Goal: Task Accomplishment & Management: Manage account settings

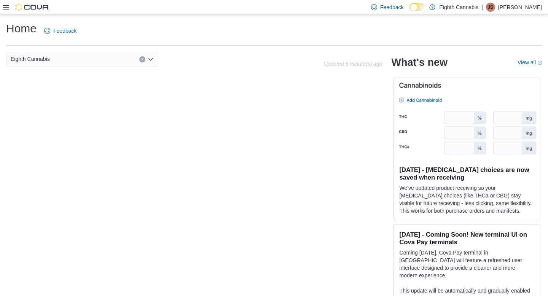
click at [6, 5] on icon at bounding box center [6, 7] width 6 height 5
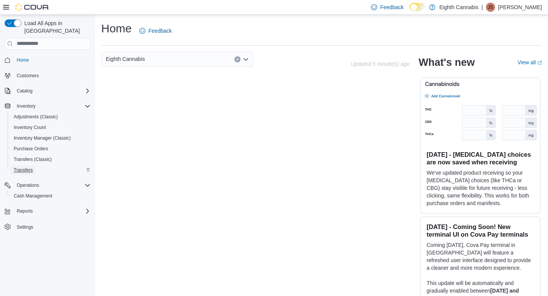
click at [29, 167] on span "Transfers" at bounding box center [23, 170] width 19 height 6
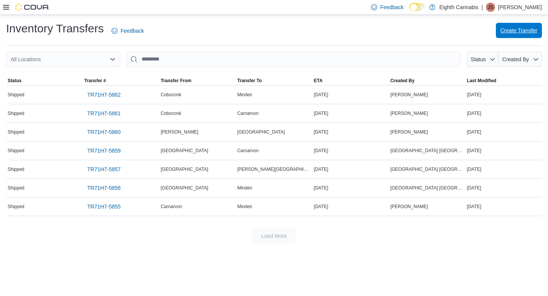
click at [251, 31] on span "Create Transfer" at bounding box center [518, 31] width 37 height 8
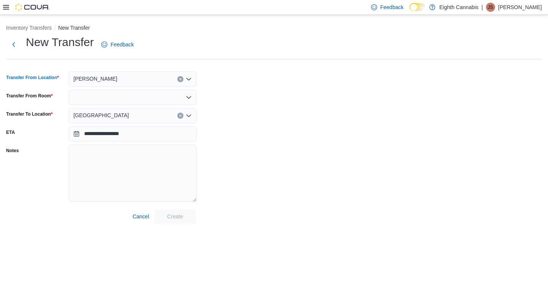
click at [134, 76] on div "[PERSON_NAME]" at bounding box center [132, 79] width 127 height 15
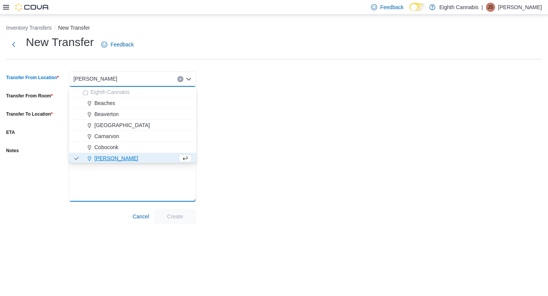
click at [104, 182] on textarea "Notes" at bounding box center [132, 173] width 127 height 57
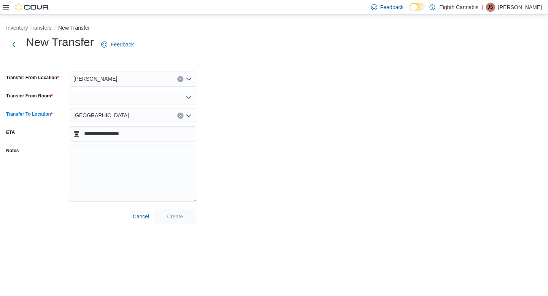
click at [110, 118] on div "[GEOGRAPHIC_DATA]" at bounding box center [132, 115] width 127 height 15
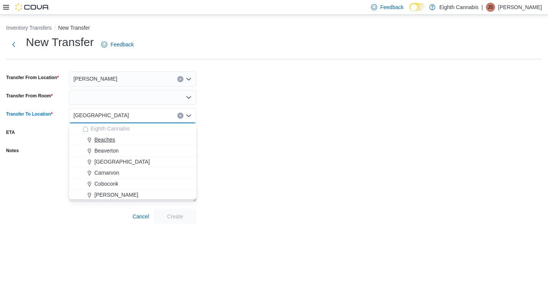
click at [107, 140] on span "Beaches" at bounding box center [104, 140] width 21 height 8
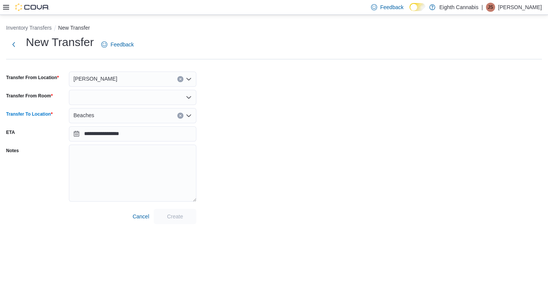
click at [115, 95] on div at bounding box center [132, 97] width 127 height 15
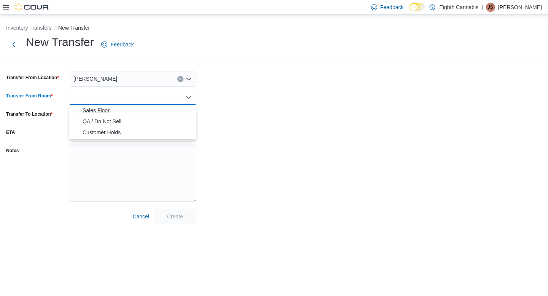
click at [108, 113] on span "Sales Floor" at bounding box center [137, 111] width 109 height 8
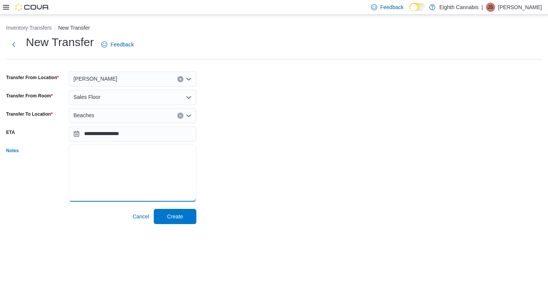
click at [126, 155] on textarea "Notes" at bounding box center [132, 173] width 127 height 57
type textarea "**********"
click at [183, 215] on span "Create" at bounding box center [175, 216] width 16 height 8
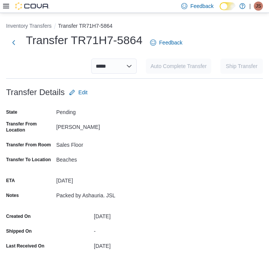
click at [126, 150] on div "Sales Floor" at bounding box center [107, 145] width 102 height 12
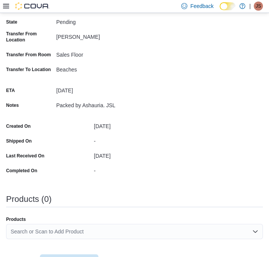
scroll to position [148, 0]
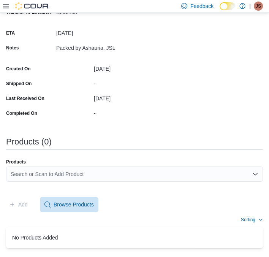
click at [62, 177] on div "Search or Scan to Add Product" at bounding box center [134, 174] width 257 height 15
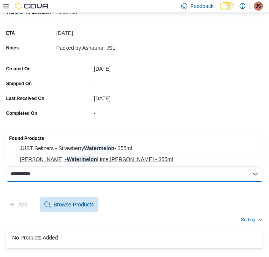
type input "**********"
click at [99, 160] on span "[PERSON_NAME] - Watermelon Lime [PERSON_NAME] - 355ml" at bounding box center [139, 160] width 239 height 8
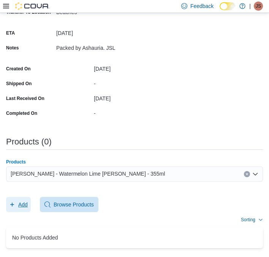
click at [28, 204] on span "Add" at bounding box center [23, 205] width 10 height 8
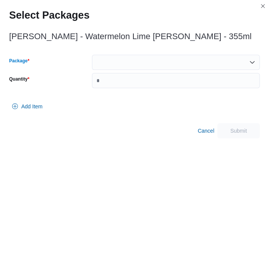
click at [148, 63] on div at bounding box center [176, 62] width 168 height 15
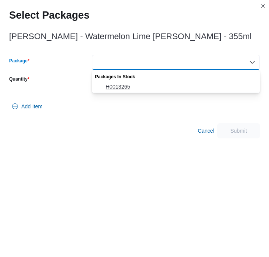
click at [137, 87] on span "H0013265" at bounding box center [181, 87] width 150 height 8
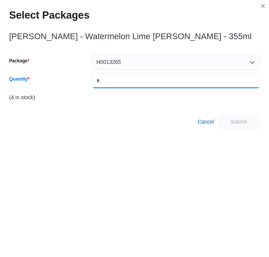
click at [134, 82] on input "Quantity" at bounding box center [176, 80] width 168 height 15
type input "*"
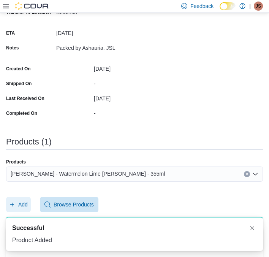
scroll to position [0, 0]
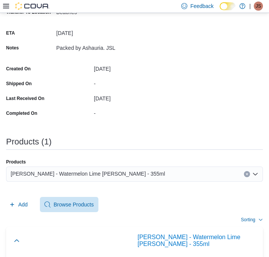
click at [247, 177] on button "Clear input" at bounding box center [247, 174] width 6 height 6
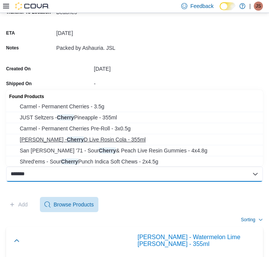
type input "******"
click at [135, 139] on span "[PERSON_NAME] Sodas - Cherry D Live Rosin Cola - 355ml" at bounding box center [139, 140] width 239 height 8
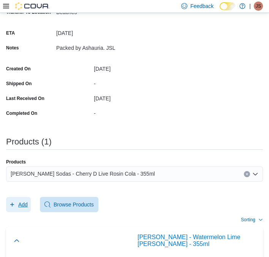
click at [20, 203] on span "Add" at bounding box center [23, 205] width 10 height 8
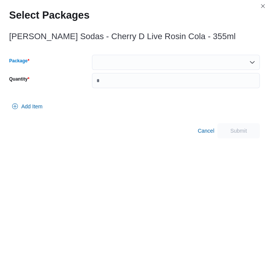
click at [113, 66] on div at bounding box center [176, 62] width 168 height 15
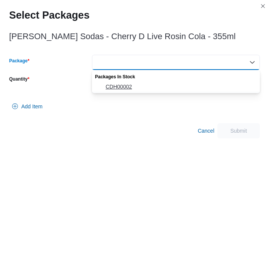
click at [117, 83] on span "CDH00002" at bounding box center [181, 87] width 150 height 8
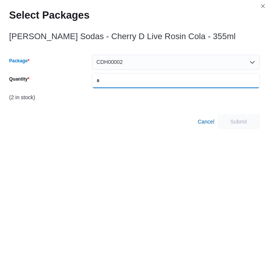
click at [117, 82] on input "Quantity" at bounding box center [176, 80] width 168 height 15
type input "*"
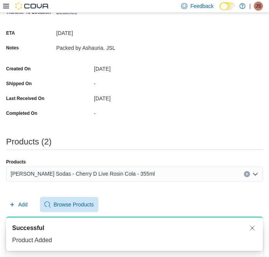
click at [247, 174] on icon "Clear input" at bounding box center [247, 174] width 3 height 3
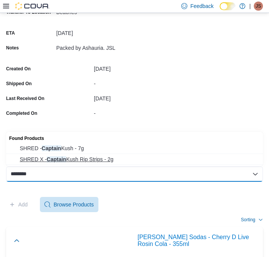
type input "*******"
click at [88, 158] on span "SHRED X - Captain [PERSON_NAME] Strips - 2g" at bounding box center [139, 160] width 239 height 8
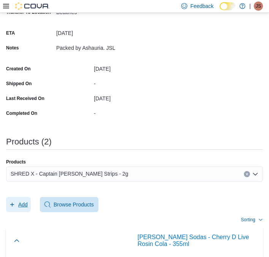
click at [26, 203] on span "Add" at bounding box center [23, 205] width 10 height 8
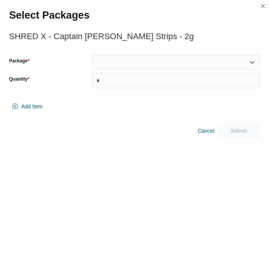
click at [114, 72] on div "Package Quantity" at bounding box center [134, 71] width 251 height 33
click at [115, 67] on div at bounding box center [176, 62] width 168 height 15
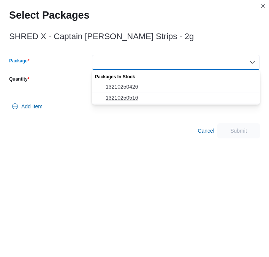
click at [114, 99] on span "13210250516" at bounding box center [181, 98] width 150 height 8
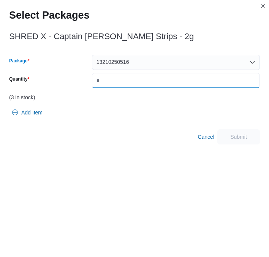
click at [114, 78] on input "Quantity" at bounding box center [176, 80] width 168 height 15
type input "*"
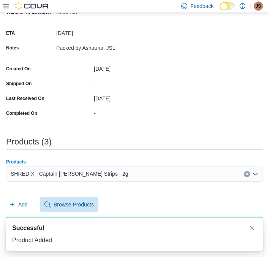
click at [248, 176] on button "Clear input" at bounding box center [247, 174] width 6 height 6
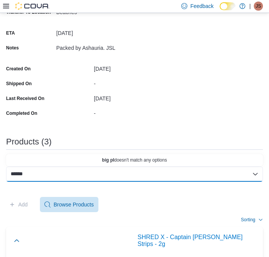
click at [224, 171] on div "****** Combo box. Selected. big pl. Selected. Combo box input. Search or Scan t…" at bounding box center [134, 174] width 257 height 15
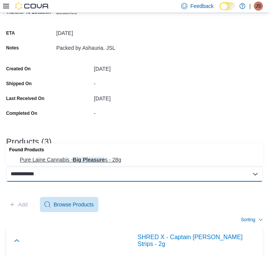
type input "**********"
click at [159, 157] on span "Pure [PERSON_NAME] - Big Pleasure s - 28g" at bounding box center [139, 160] width 239 height 8
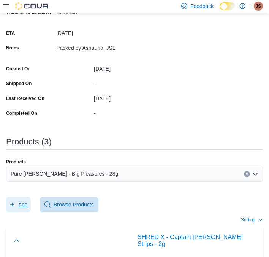
click at [6, 197] on button "Add" at bounding box center [18, 204] width 25 height 15
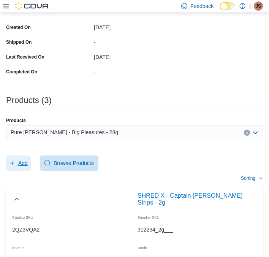
scroll to position [193, 0]
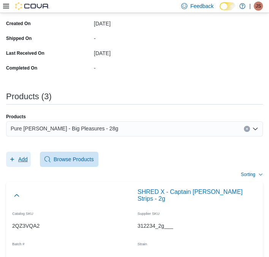
click at [24, 163] on span "Add" at bounding box center [18, 159] width 19 height 15
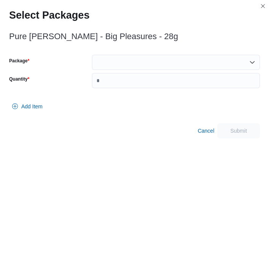
click at [114, 66] on div at bounding box center [176, 62] width 168 height 15
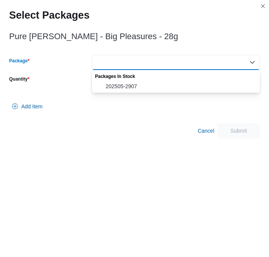
click at [115, 85] on span "202505-2907" at bounding box center [181, 87] width 150 height 8
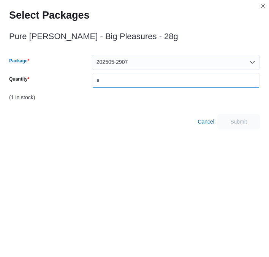
click at [116, 79] on input "Quantity" at bounding box center [176, 80] width 168 height 15
type input "*"
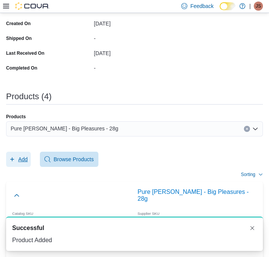
scroll to position [0, 0]
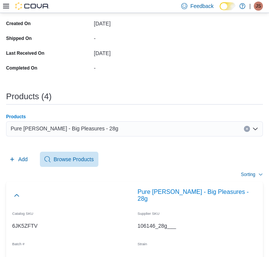
click at [249, 129] on button "Clear input" at bounding box center [247, 129] width 6 height 6
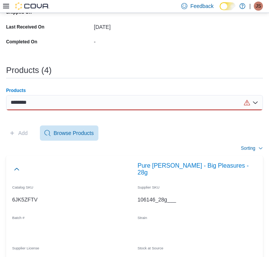
scroll to position [221, 0]
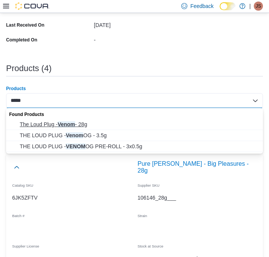
type input "*****"
click at [100, 128] on span "The Loud Plug - Venom - 28g" at bounding box center [139, 125] width 239 height 8
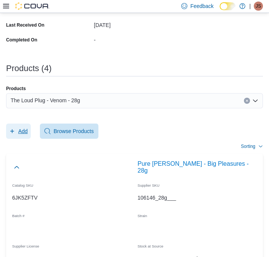
click at [20, 135] on span "Add" at bounding box center [18, 131] width 19 height 15
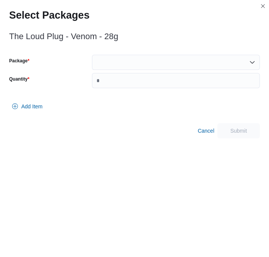
click at [116, 59] on div at bounding box center [176, 62] width 168 height 15
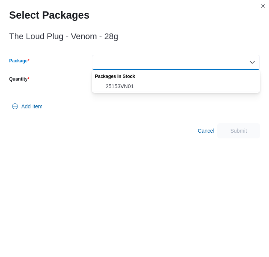
click at [121, 83] on span "25153VN01" at bounding box center [181, 87] width 150 height 8
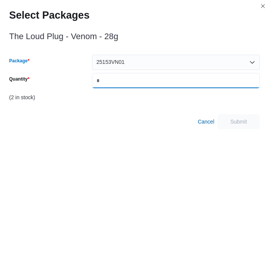
click at [121, 83] on input "Quantity" at bounding box center [176, 80] width 168 height 15
type input "*"
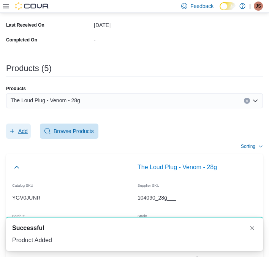
scroll to position [0, 0]
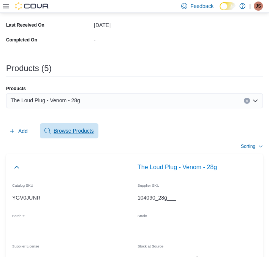
click at [62, 134] on span "Browse Products" at bounding box center [74, 131] width 40 height 8
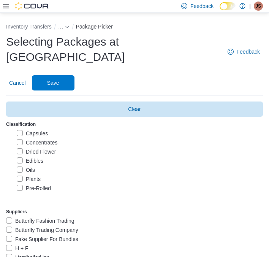
scroll to position [44, 0]
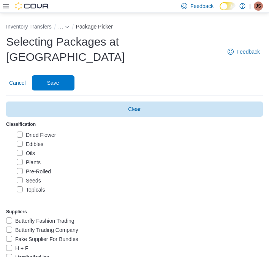
click at [21, 167] on label "Pre-Rolled" at bounding box center [34, 171] width 34 height 9
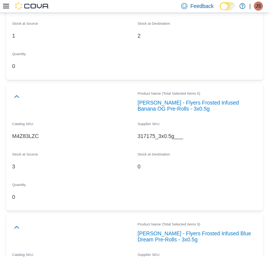
scroll to position [1696, 0]
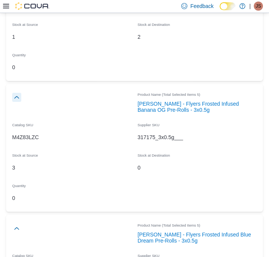
click at [17, 93] on button "button" at bounding box center [16, 97] width 9 height 9
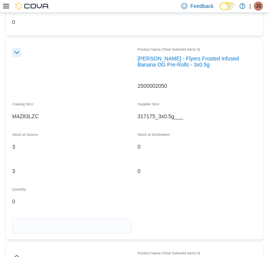
scroll to position [1753, 0]
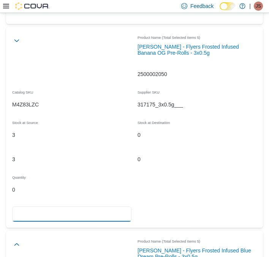
click at [80, 207] on input "number" at bounding box center [71, 214] width 119 height 15
type input "*"
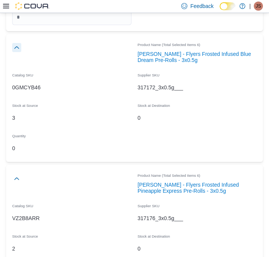
click at [17, 43] on button "button" at bounding box center [16, 47] width 9 height 9
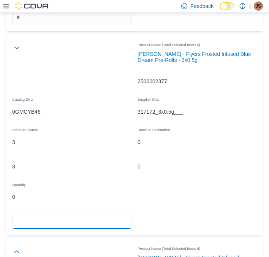
click at [37, 214] on input "number" at bounding box center [71, 221] width 119 height 15
type input "*"
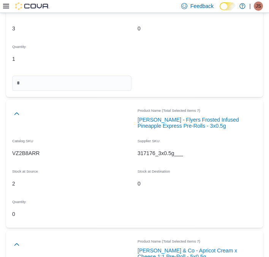
scroll to position [2112, 0]
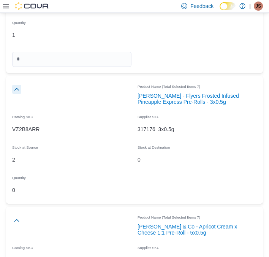
click at [16, 85] on button "button" at bounding box center [16, 89] width 9 height 9
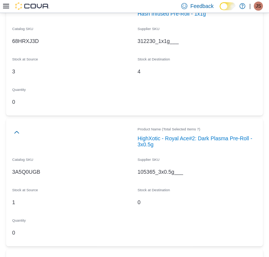
scroll to position [5021, 0]
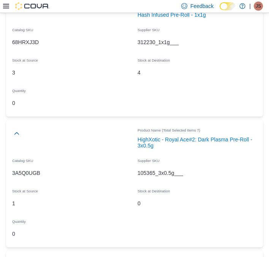
type input "*"
click at [19, 129] on button "button" at bounding box center [16, 133] width 9 height 9
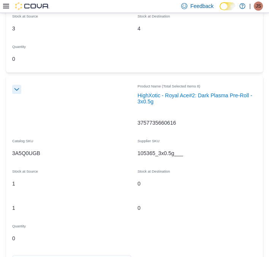
scroll to position [5065, 0]
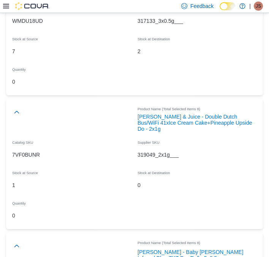
scroll to position [5646, 0]
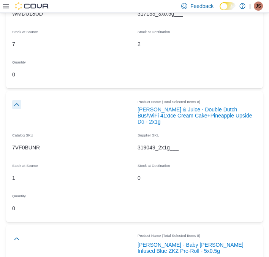
type input "*"
click at [17, 100] on button "button" at bounding box center [16, 104] width 9 height 9
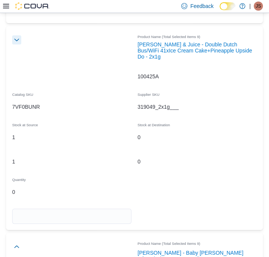
scroll to position [5712, 0]
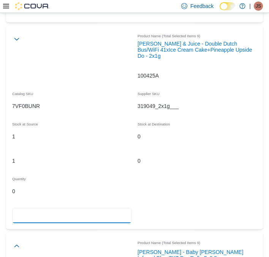
click at [62, 208] on input "number" at bounding box center [71, 215] width 119 height 15
type input "*"
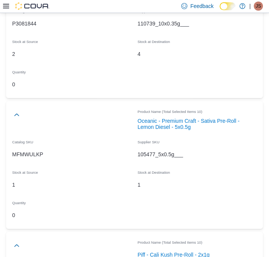
scroll to position [7009, 0]
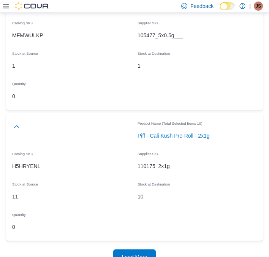
click at [138, 253] on span "Load More" at bounding box center [134, 257] width 25 height 8
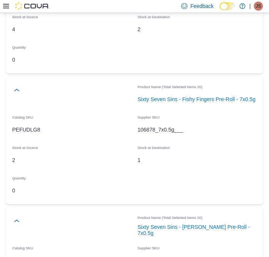
scroll to position [10179, 0]
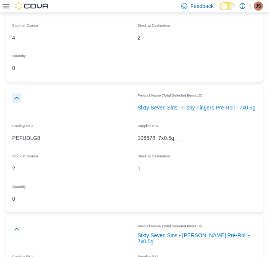
click at [17, 94] on button "button" at bounding box center [16, 98] width 9 height 9
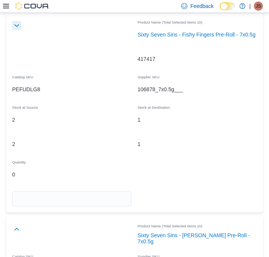
scroll to position [10253, 0]
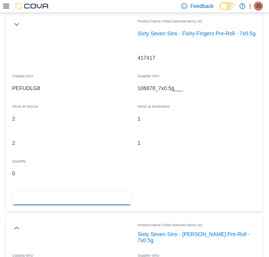
click at [53, 190] on input "number" at bounding box center [71, 197] width 119 height 15
type input "*"
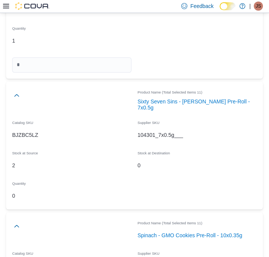
scroll to position [10392, 0]
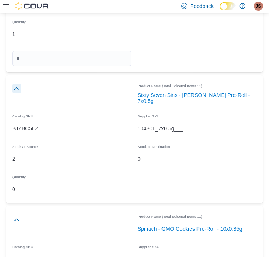
click at [18, 84] on button "button" at bounding box center [16, 88] width 9 height 9
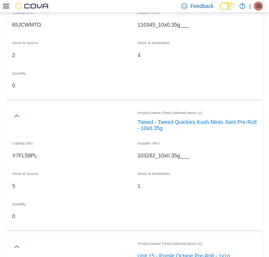
scroll to position [12534, 0]
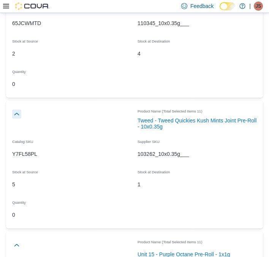
type input "*"
click at [19, 107] on div at bounding box center [16, 114] width 9 height 15
click at [19, 110] on button "button" at bounding box center [16, 114] width 9 height 9
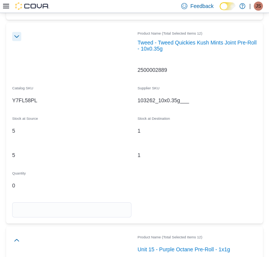
scroll to position [12614, 0]
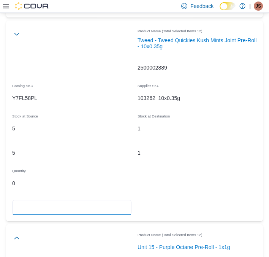
click at [52, 200] on input "number" at bounding box center [71, 207] width 119 height 15
type input "*"
click at [219, 123] on div "1 1" at bounding box center [197, 141] width 119 height 40
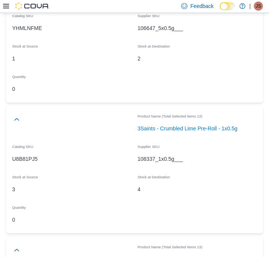
scroll to position [0, 0]
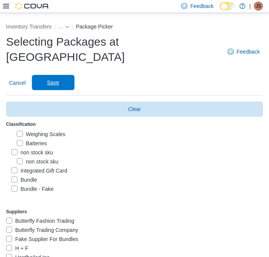
click at [65, 75] on span "Save" at bounding box center [53, 82] width 33 height 15
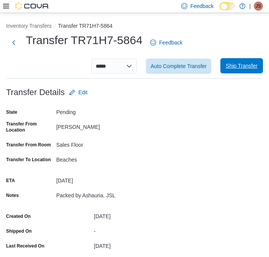
click at [249, 63] on span "Ship Transfer" at bounding box center [242, 66] width 32 height 8
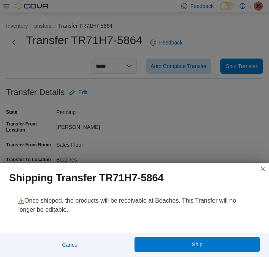
click at [205, 243] on span "Ship" at bounding box center [197, 244] width 116 height 15
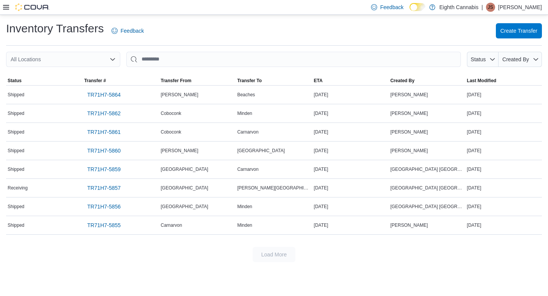
click at [177, 43] on div "Inventory Transfers Feedback Create Transfer" at bounding box center [274, 33] width 536 height 25
